Goal: Task Accomplishment & Management: Complete application form

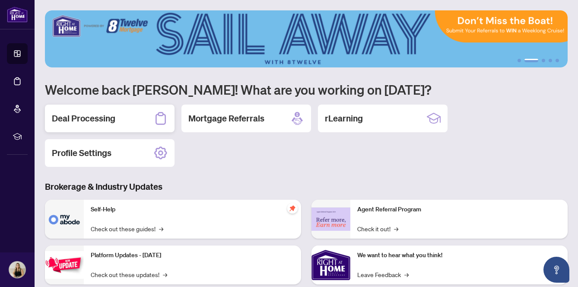
click at [90, 120] on h2 "Deal Processing" at bounding box center [83, 118] width 63 height 12
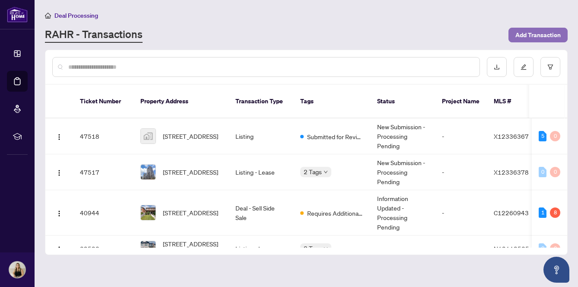
click at [526, 38] on span "Add Transaction" at bounding box center [537, 35] width 45 height 14
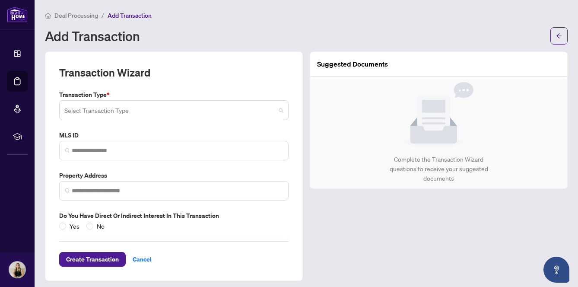
click at [273, 107] on input "search" at bounding box center [169, 111] width 211 height 19
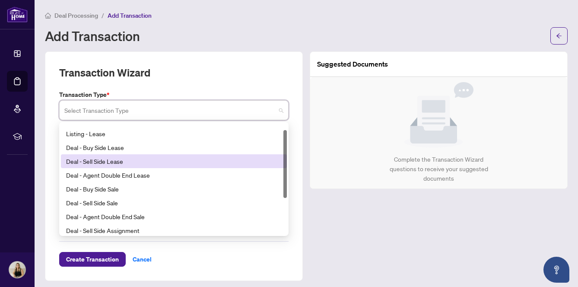
scroll to position [19, 0]
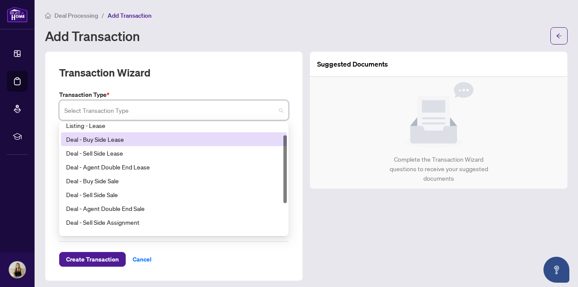
click at [164, 135] on div "Deal - Buy Side Lease" at bounding box center [173, 138] width 215 height 9
